Goal: Task Accomplishment & Management: Use online tool/utility

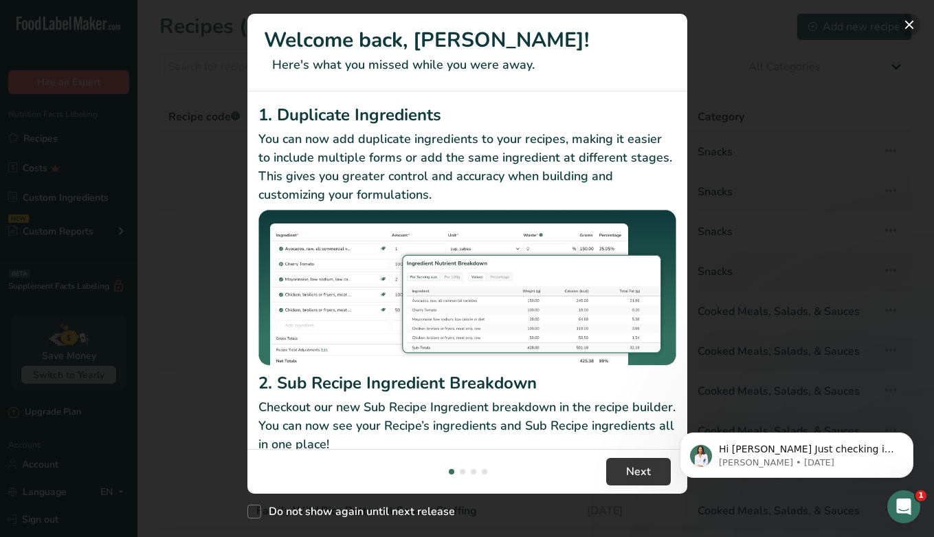
click at [906, 25] on button "New Features" at bounding box center [909, 25] width 22 height 22
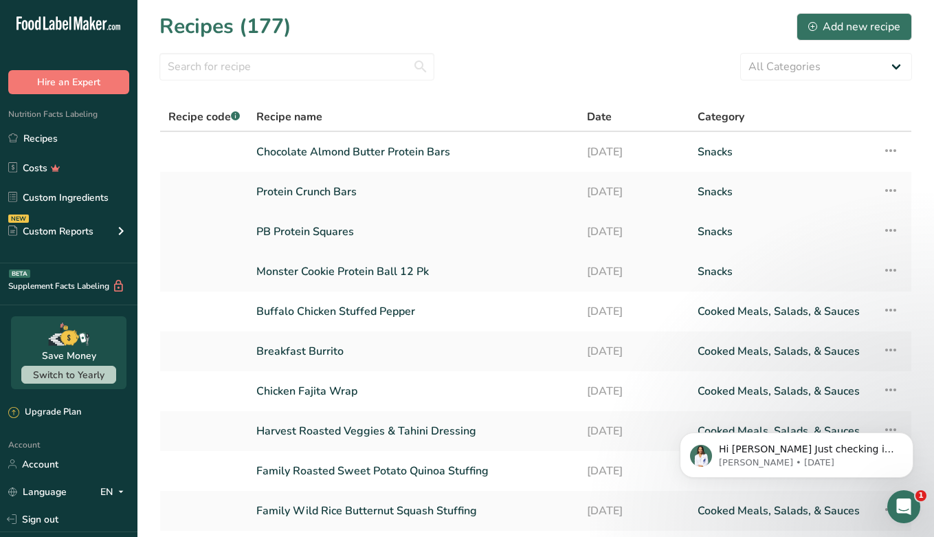
click at [302, 233] on link "PB Protein Squares" at bounding box center [413, 231] width 314 height 29
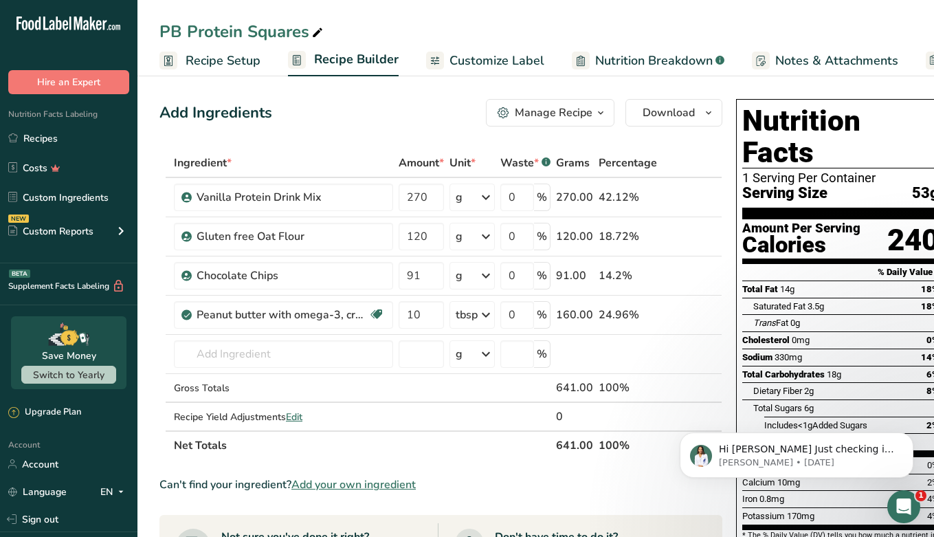
click at [239, 59] on span "Recipe Setup" at bounding box center [223, 61] width 75 height 19
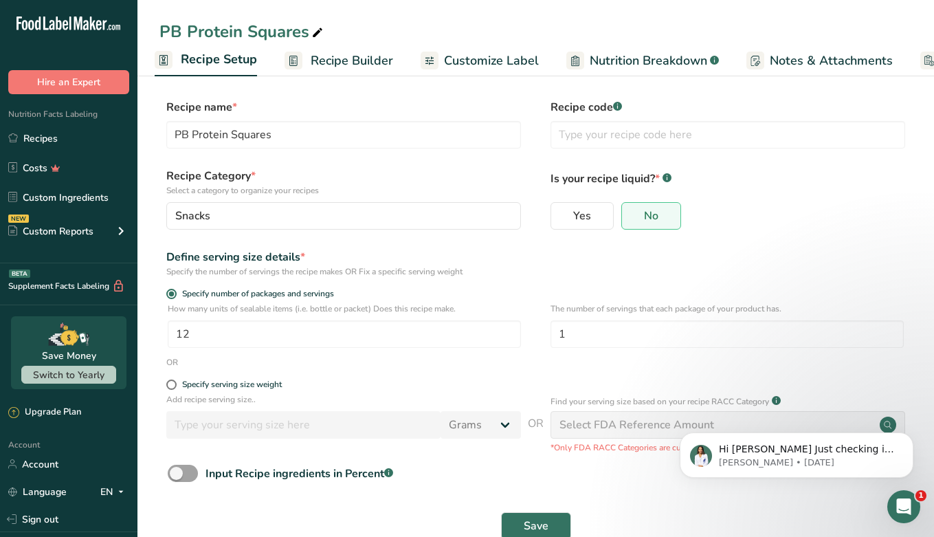
click at [511, 58] on span "Customize Label" at bounding box center [491, 61] width 95 height 19
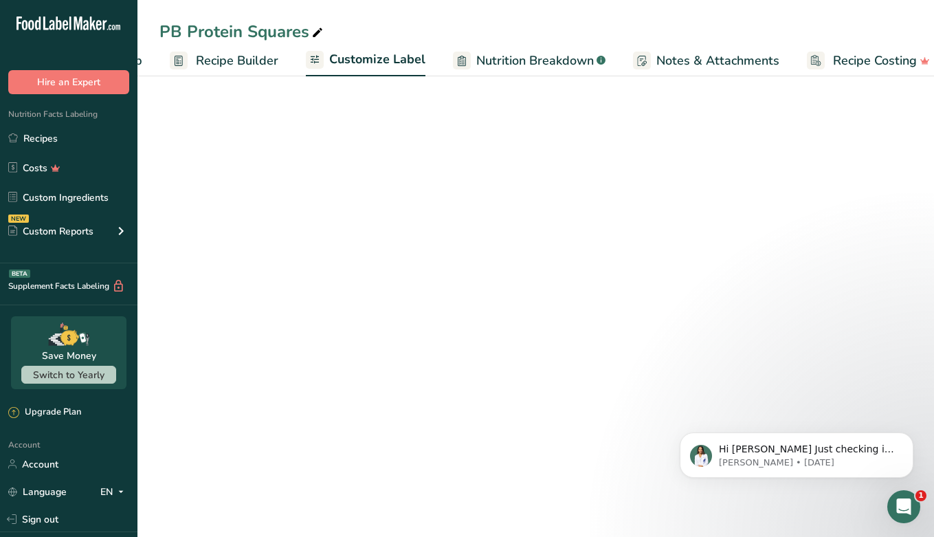
scroll to position [0, 136]
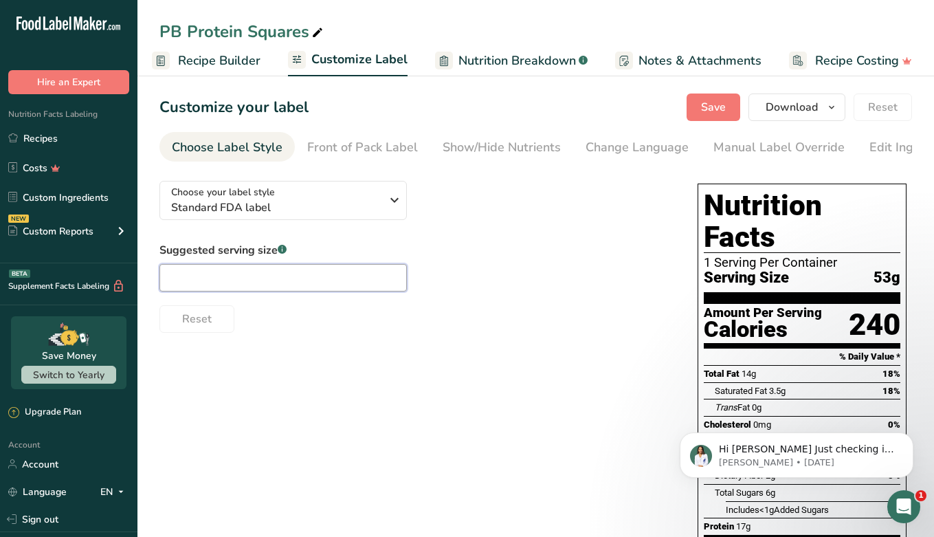
click at [255, 274] on input "text" at bounding box center [282, 277] width 247 height 27
type input "1"
click at [439, 242] on div "Suggested serving size .a-a{fill:#347362;}.b-a{fill:#fff;} 1 Reset" at bounding box center [414, 287] width 511 height 91
click at [360, 154] on div "Front of Pack Label" at bounding box center [362, 147] width 111 height 19
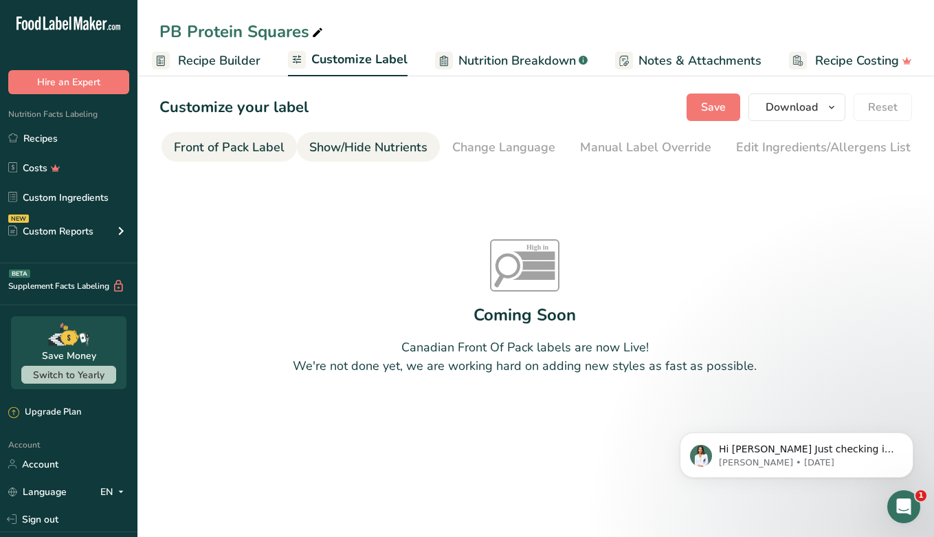
click at [372, 152] on div "Show/Hide Nutrients" at bounding box center [368, 147] width 118 height 19
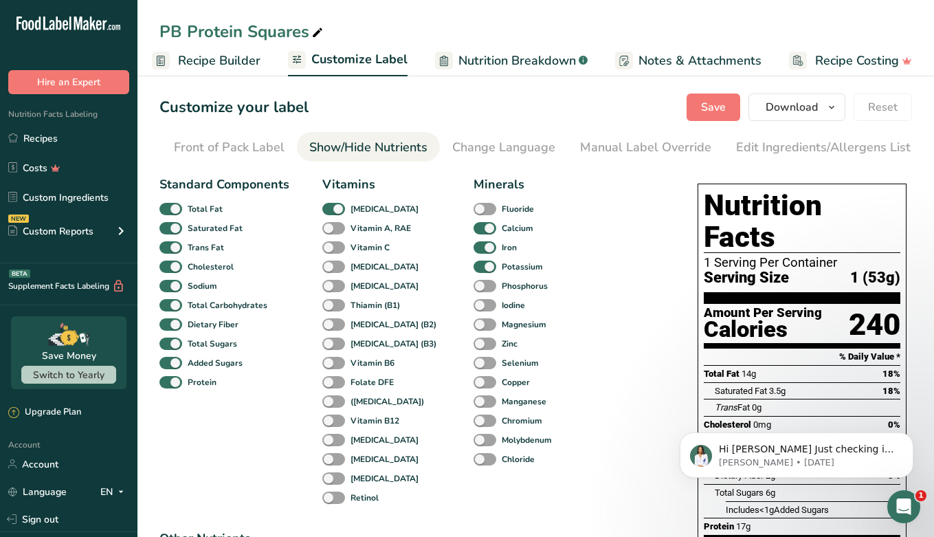
scroll to position [0, 246]
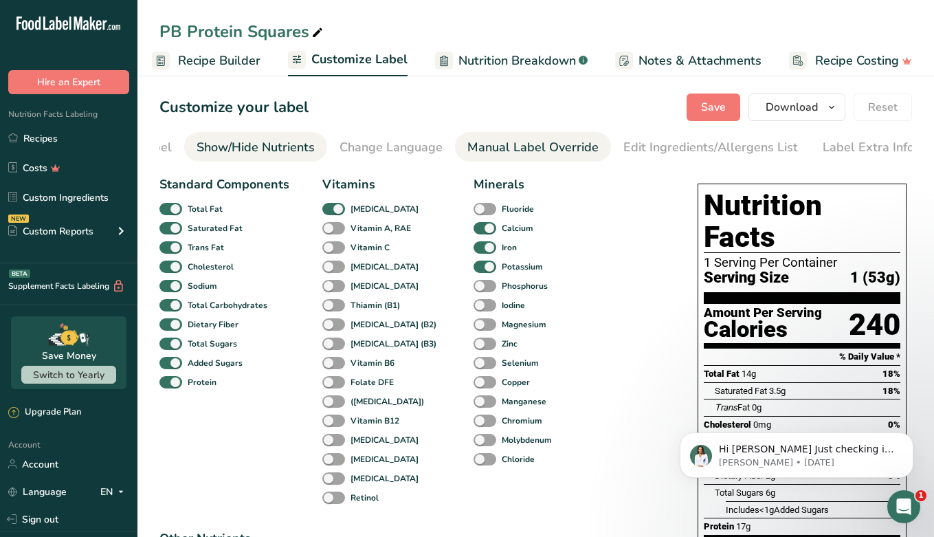
click at [492, 153] on div "Manual Label Override" at bounding box center [532, 147] width 131 height 19
type input "1 (53g)"
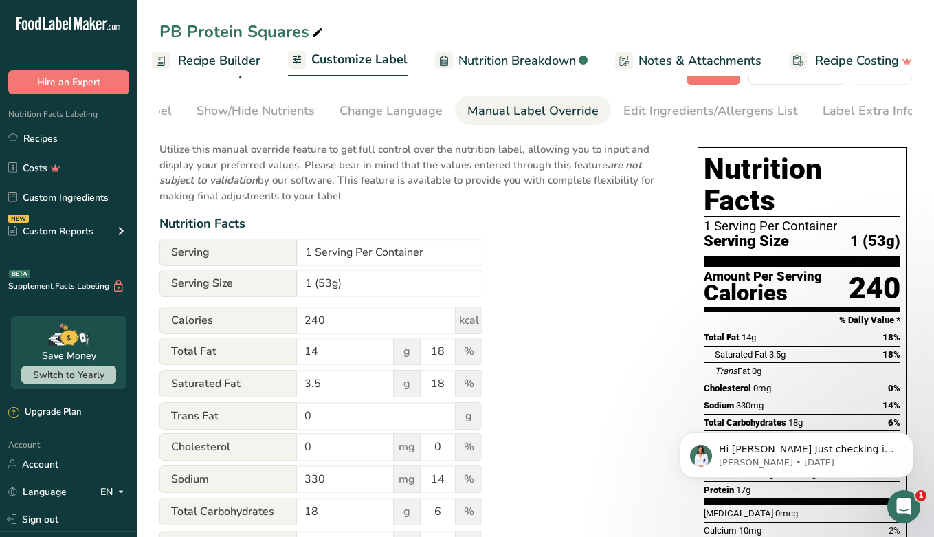
scroll to position [38, 0]
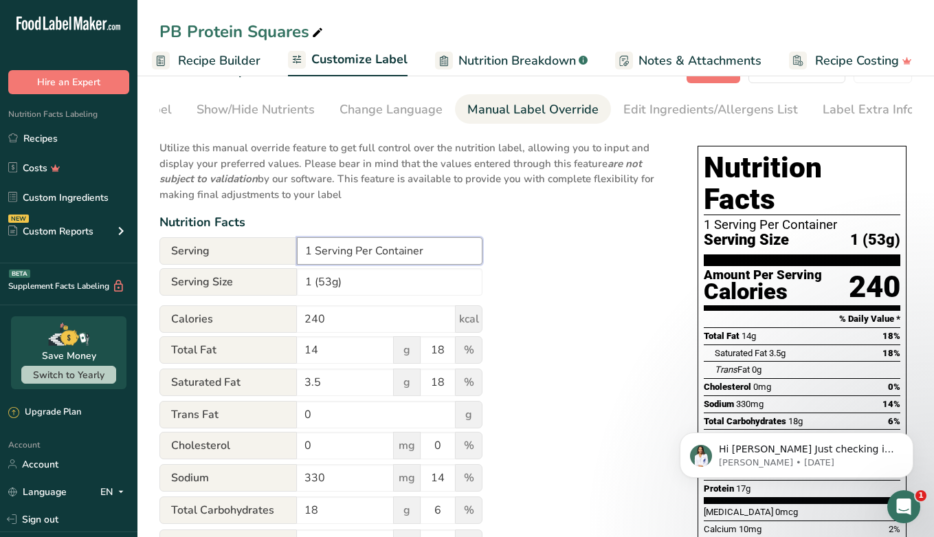
drag, startPoint x: 315, startPoint y: 248, endPoint x: 300, endPoint y: 247, distance: 14.5
click at [300, 247] on input "1 Serving Per Container" at bounding box center [390, 250] width 186 height 27
type input "2 Serving Per Container"
click at [610, 261] on div "Utilize this manual override feature to get full control over the nutrition lab…" at bounding box center [414, 476] width 511 height 689
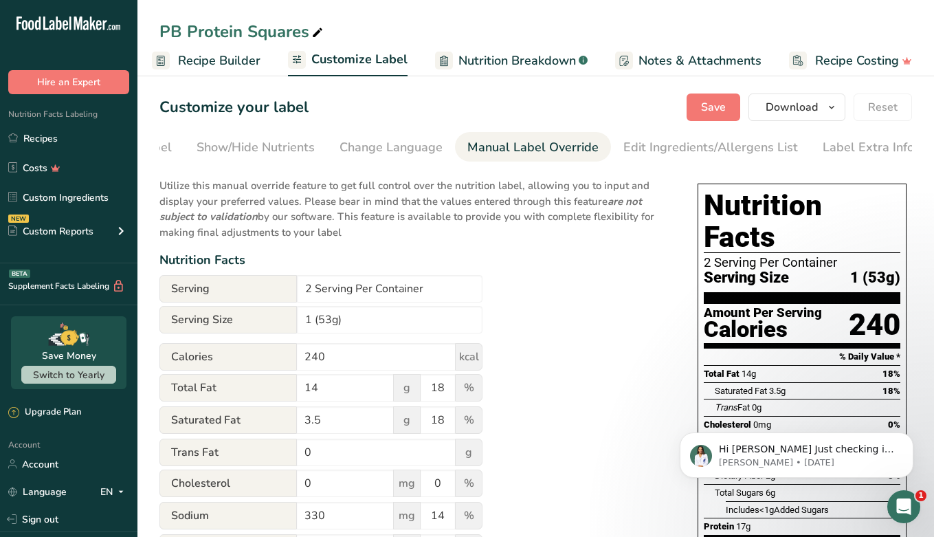
scroll to position [0, 0]
click at [212, 78] on section "Customize your label Save Download Choose what to show on your downloaded label…" at bounding box center [535, 475] width 797 height 809
click at [207, 59] on span "Recipe Builder" at bounding box center [219, 61] width 82 height 19
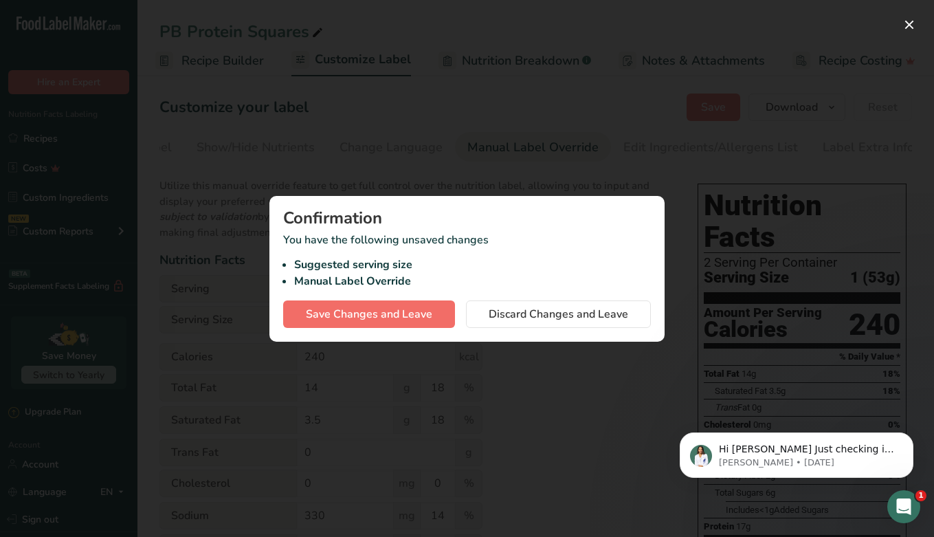
click at [356, 308] on span "Save Changes and Leave" at bounding box center [369, 314] width 126 height 16
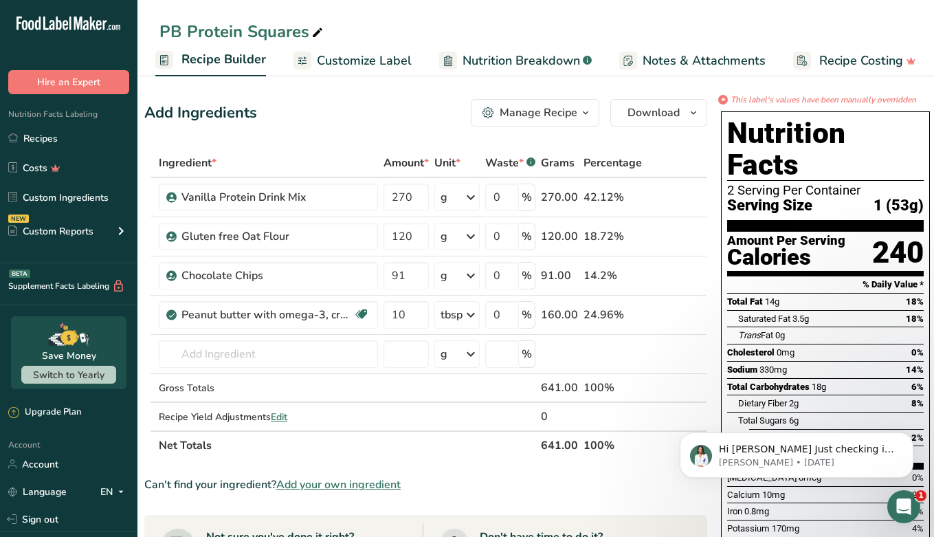
click at [186, 62] on span "Recipe Builder" at bounding box center [223, 59] width 85 height 19
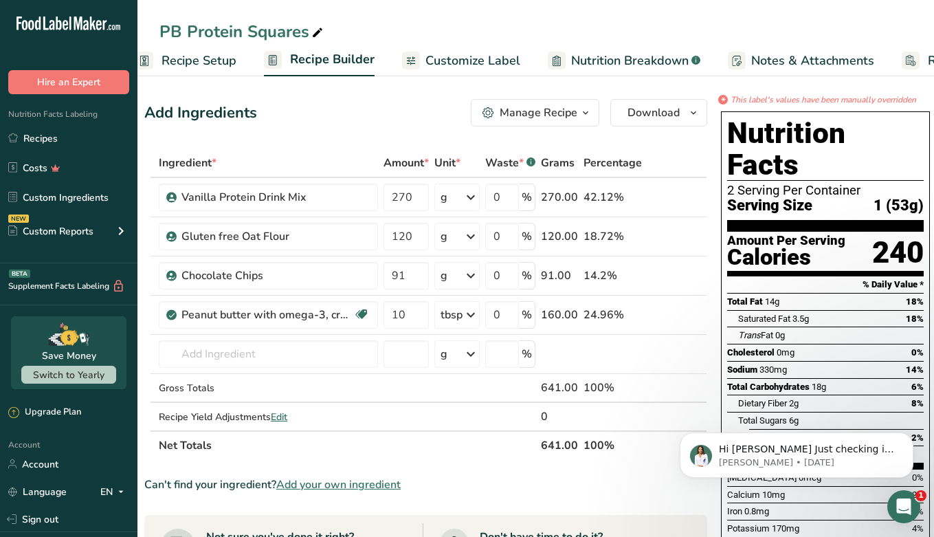
click at [213, 60] on span "Recipe Setup" at bounding box center [199, 61] width 75 height 19
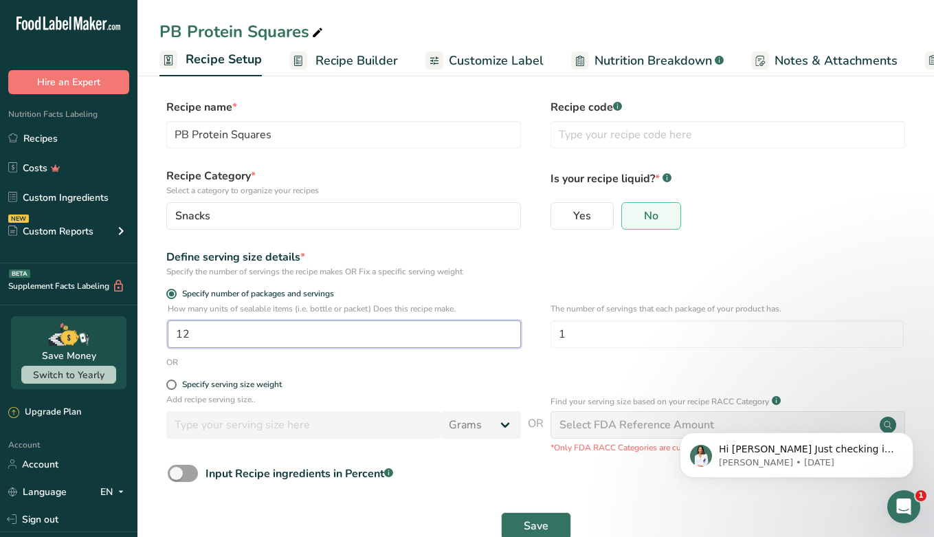
drag, startPoint x: 221, startPoint y: 338, endPoint x: 129, endPoint y: 331, distance: 93.1
click at [128, 331] on div ".a-20{fill:#fff;} Hire an Expert Nutrition Facts Labeling Recipes Costs Custom …" at bounding box center [467, 285] width 934 height 570
type input "24"
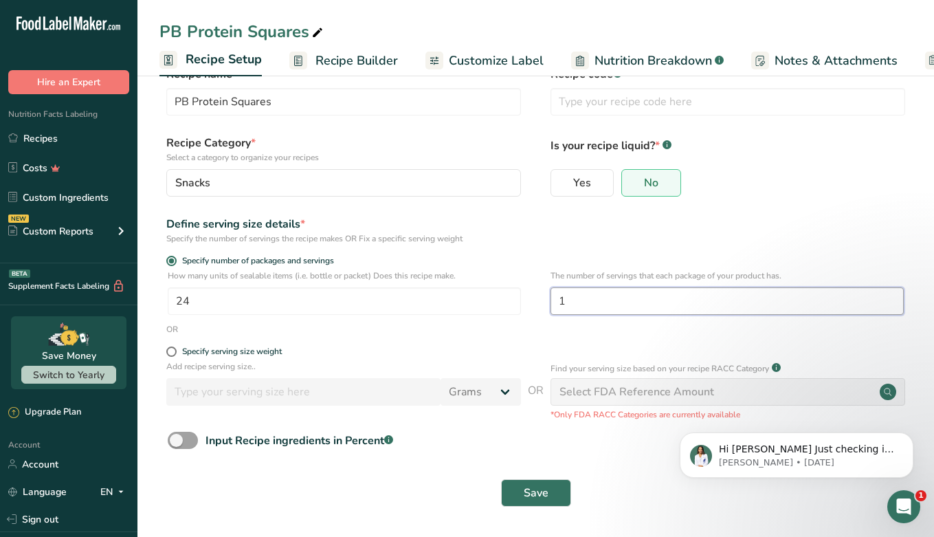
scroll to position [32, 0]
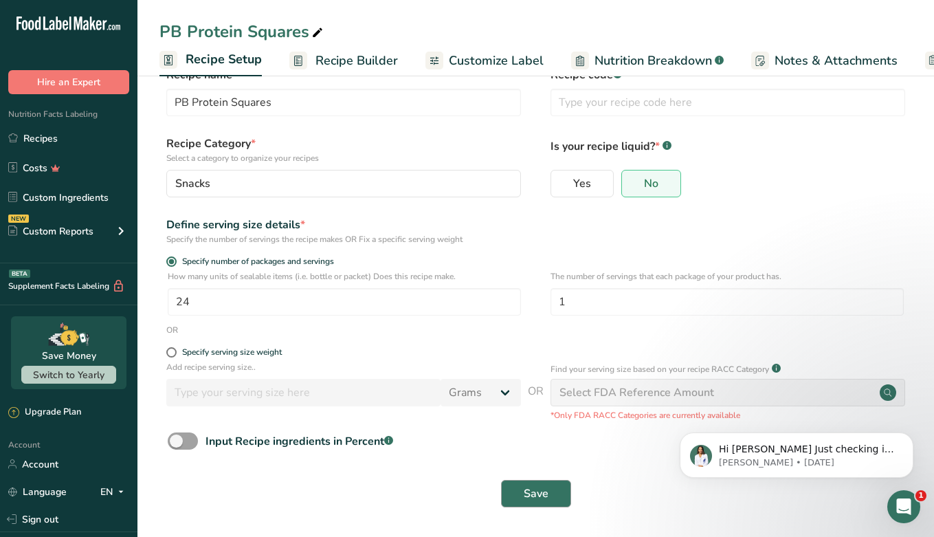
click at [525, 494] on span "Save" at bounding box center [536, 493] width 25 height 16
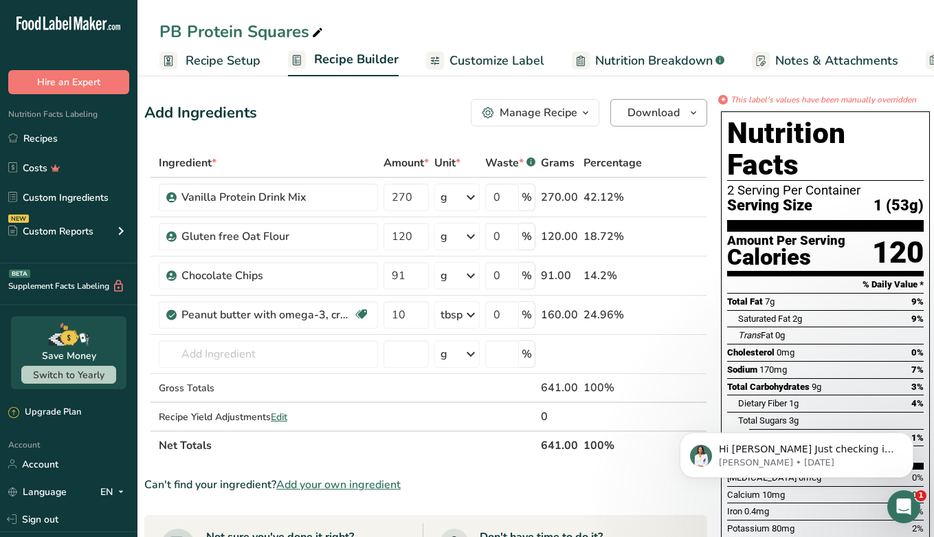
click at [648, 111] on span "Download" at bounding box center [654, 112] width 52 height 16
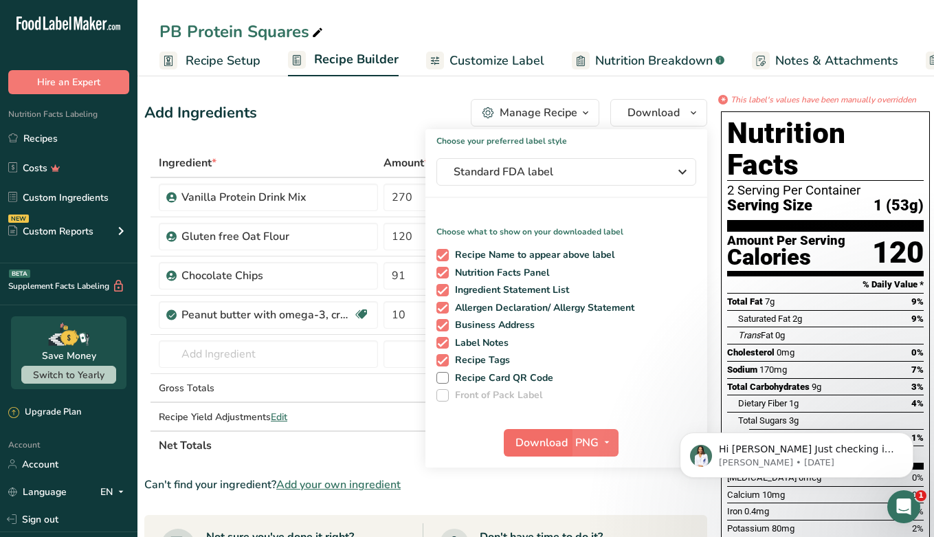
click at [531, 439] on span "Download" at bounding box center [542, 442] width 52 height 16
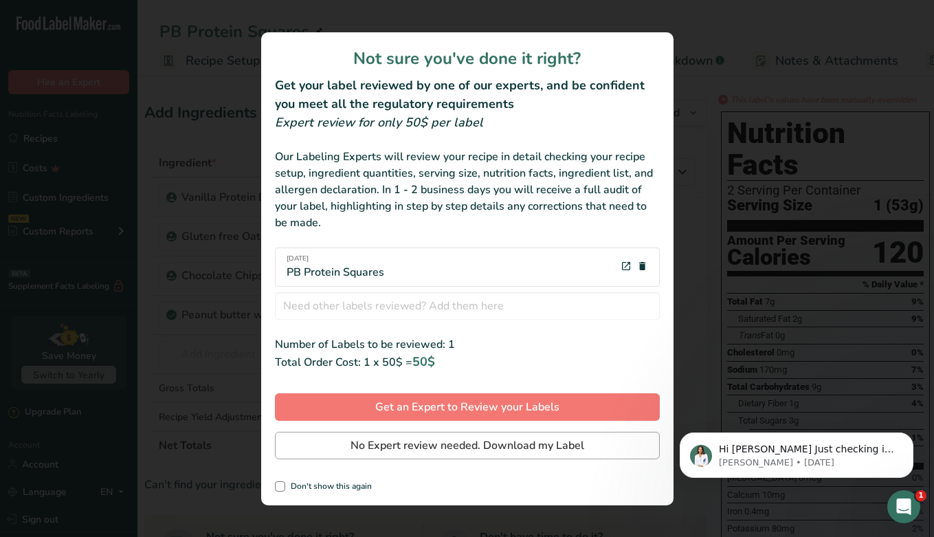
click at [487, 448] on span "No Expert review needed. Download my Label" at bounding box center [468, 445] width 234 height 16
